Goal: Transaction & Acquisition: Purchase product/service

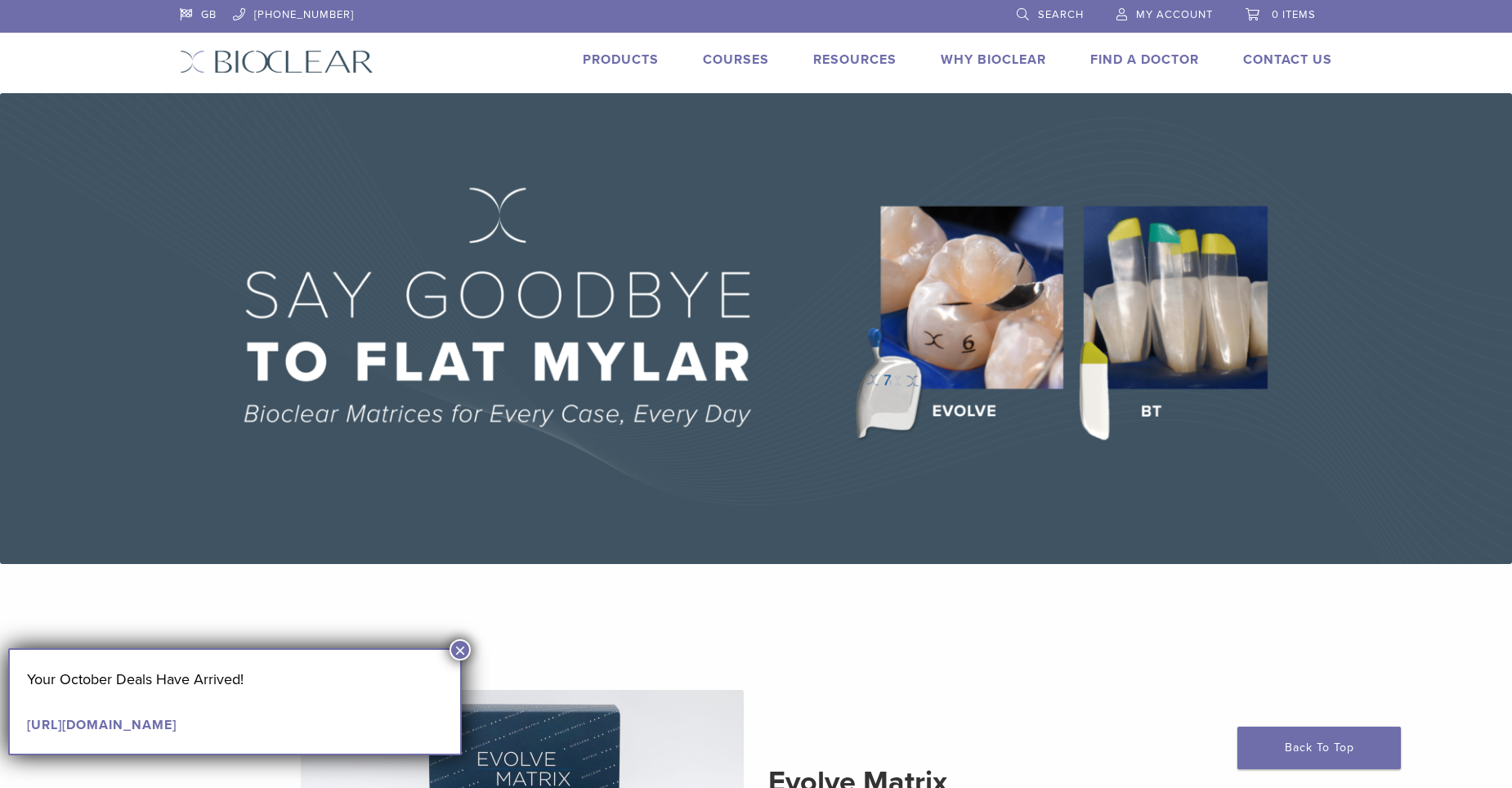
click at [653, 61] on link "Products" at bounding box center [621, 59] width 76 height 17
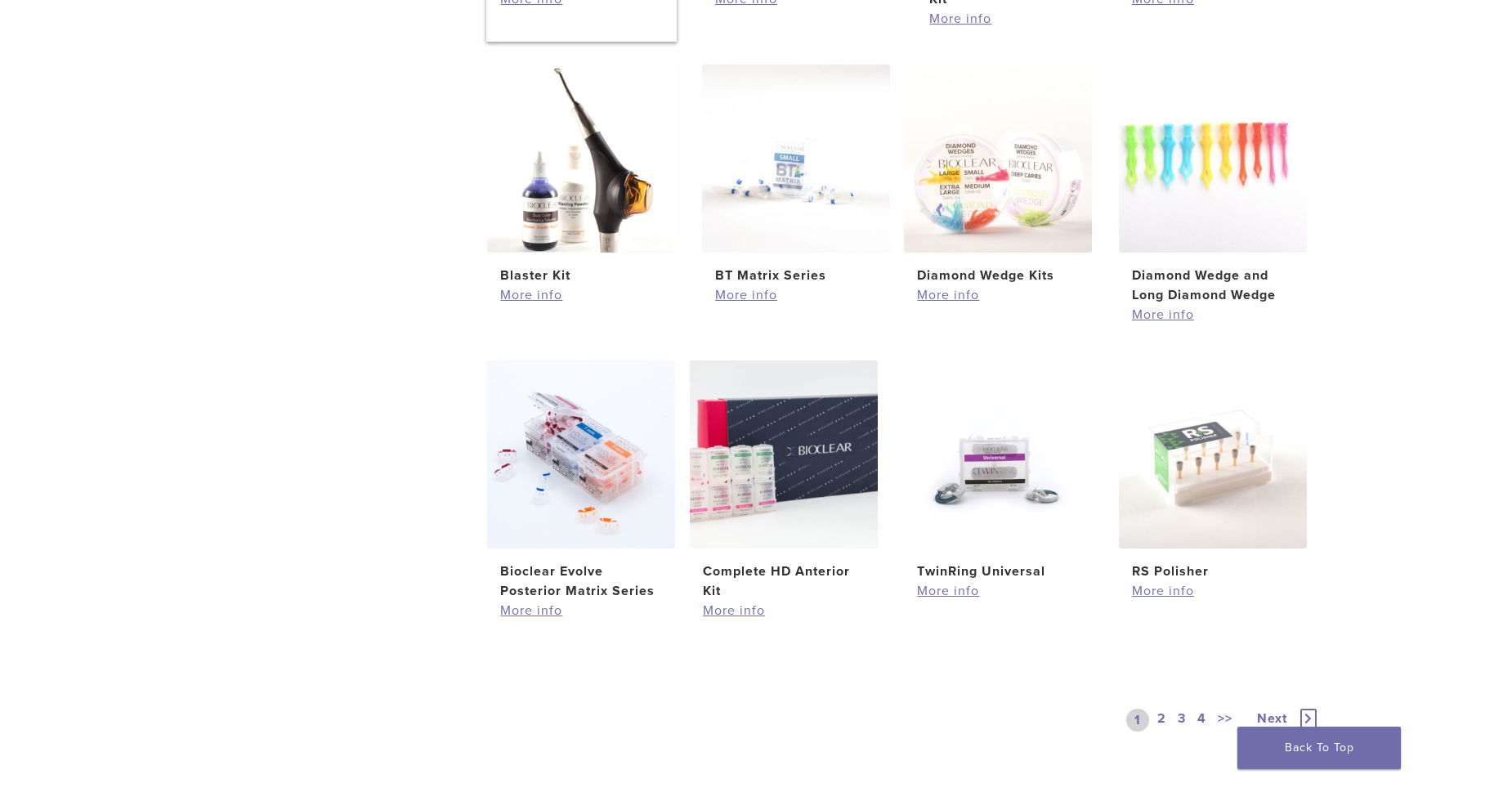
scroll to position [817, 0]
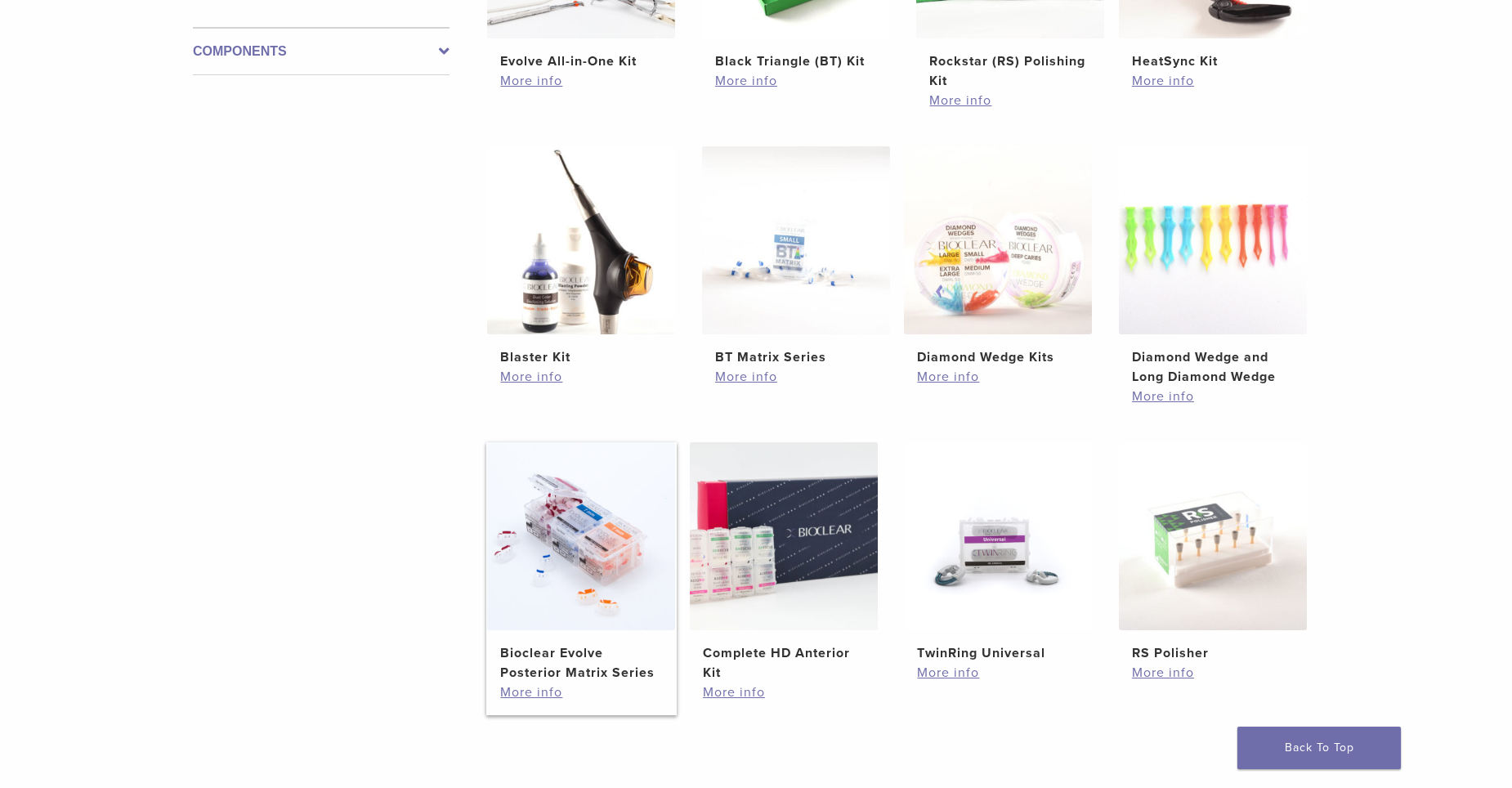
click at [595, 563] on img at bounding box center [580, 535] width 188 height 188
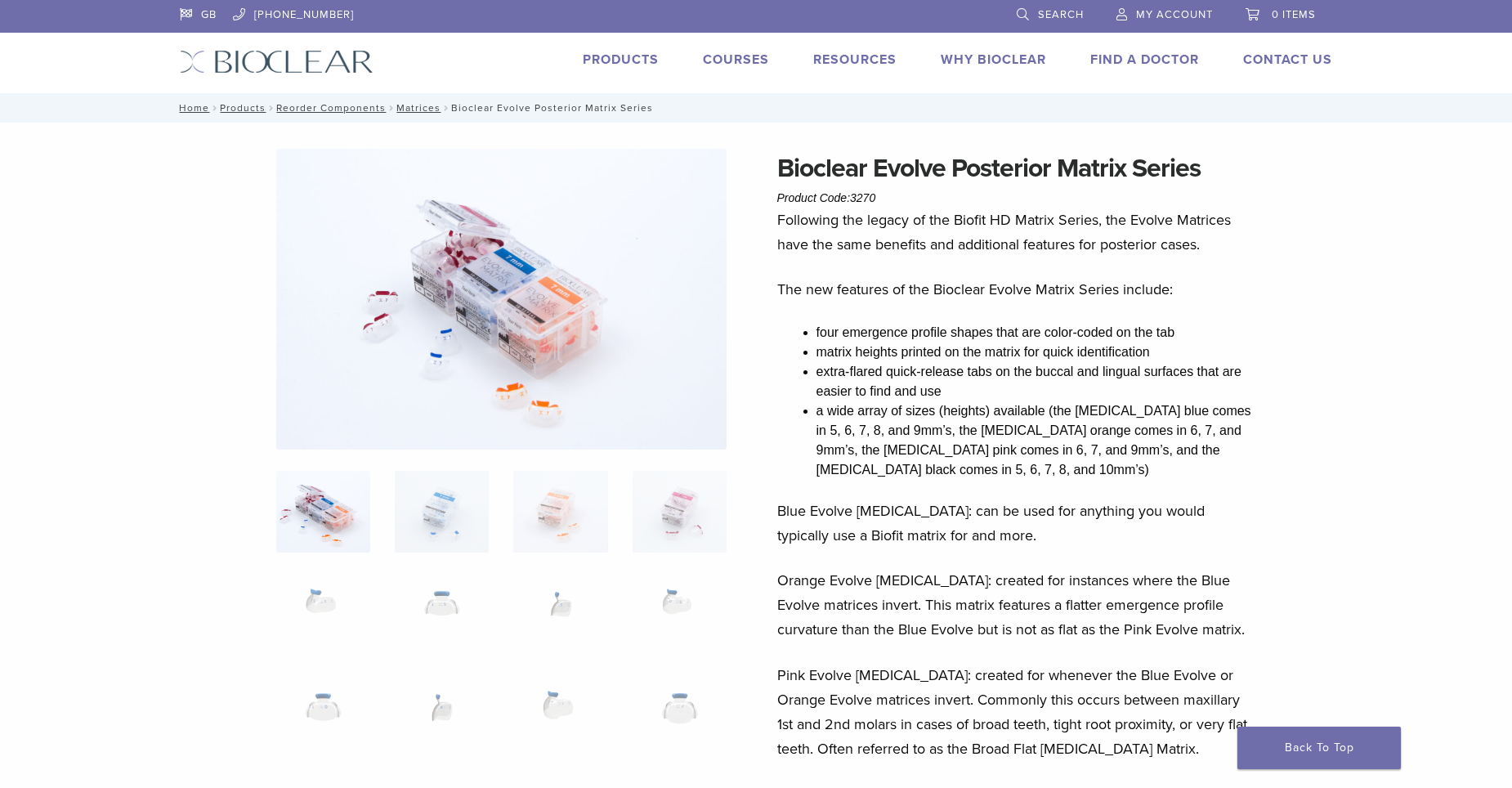
click at [1176, 16] on span "My Account" at bounding box center [1174, 14] width 77 height 13
